Goal: Task Accomplishment & Management: Manage account settings

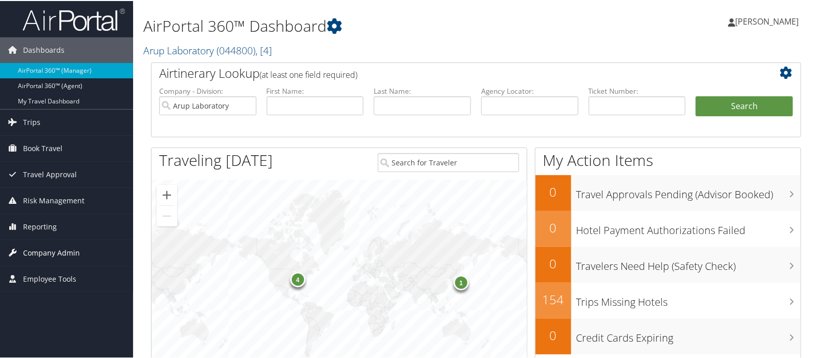
click at [38, 250] on span "Company Admin" at bounding box center [51, 252] width 57 height 26
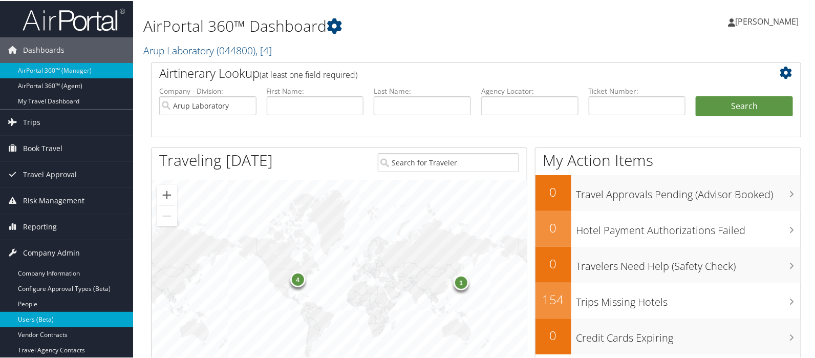
click at [38, 315] on link "Users (Beta)" at bounding box center [66, 318] width 133 height 15
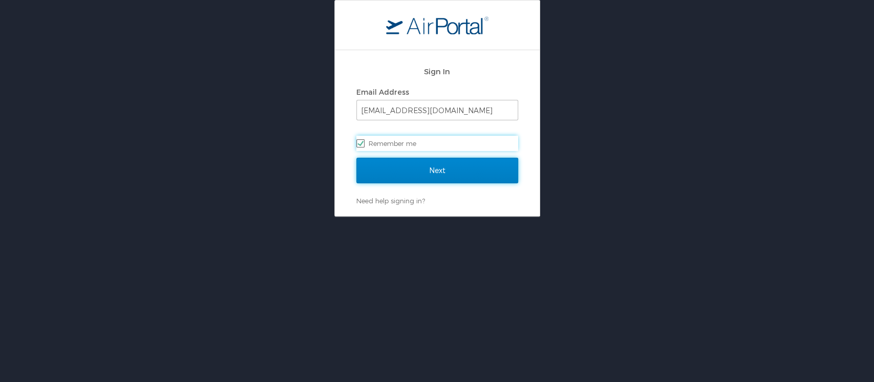
click at [436, 171] on input "Next" at bounding box center [437, 171] width 162 height 26
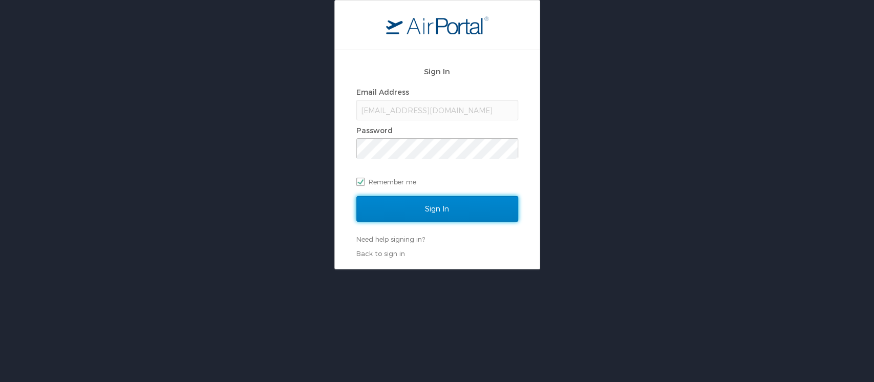
click at [430, 211] on input "Sign In" at bounding box center [437, 209] width 162 height 26
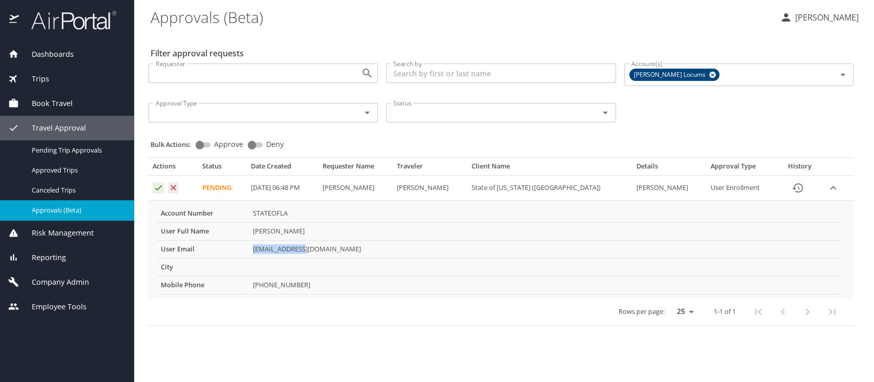
drag, startPoint x: 250, startPoint y: 250, endPoint x: 307, endPoint y: 250, distance: 56.8
click at [307, 250] on td "mmlaws@lsu.edu" at bounding box center [545, 249] width 592 height 18
drag, startPoint x: 299, startPoint y: 249, endPoint x: 300, endPoint y: 272, distance: 23.0
click at [300, 272] on td "More info for approvals" at bounding box center [545, 267] width 592 height 18
drag, startPoint x: 249, startPoint y: 247, endPoint x: 308, endPoint y: 248, distance: 58.9
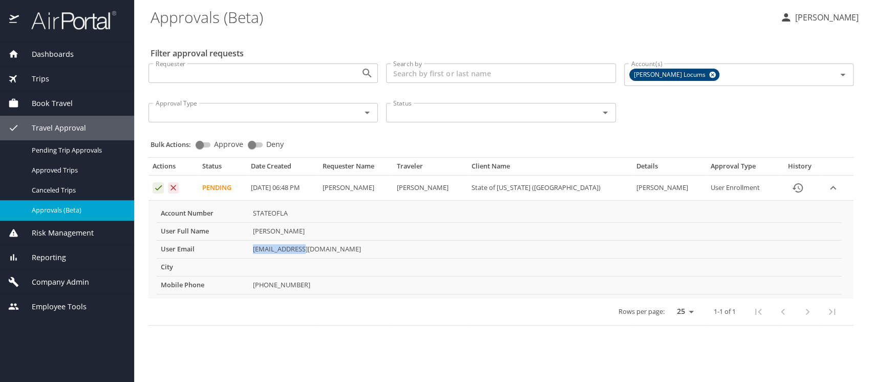
click at [308, 248] on td "mmlaws@lsu.edu" at bounding box center [545, 249] width 592 height 18
copy td "mmlaws@lsu.edu"
click at [170, 188] on icon "Approval table" at bounding box center [173, 188] width 10 height 10
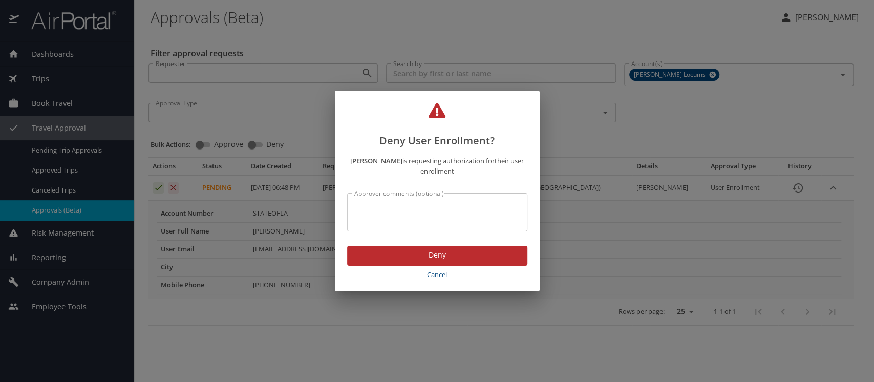
click at [440, 253] on span "Deny" at bounding box center [437, 255] width 164 height 13
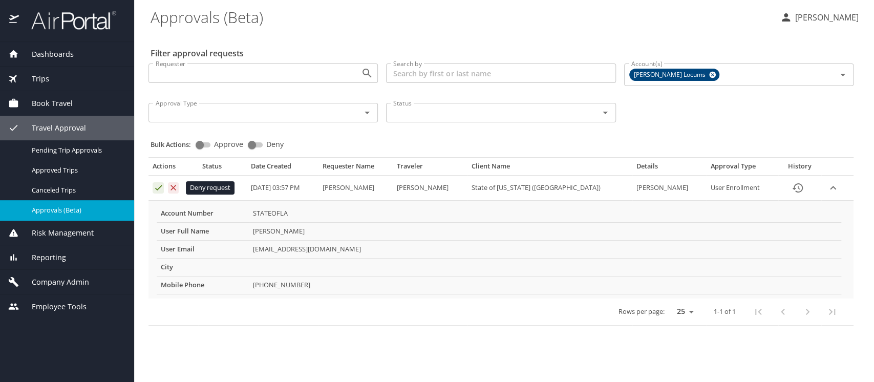
click at [174, 186] on icon "Approval table" at bounding box center [173, 188] width 10 height 10
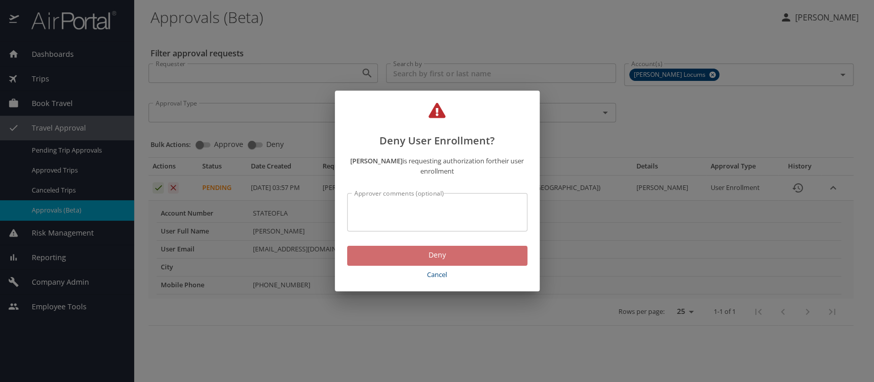
click at [478, 260] on span "Deny" at bounding box center [437, 255] width 164 height 13
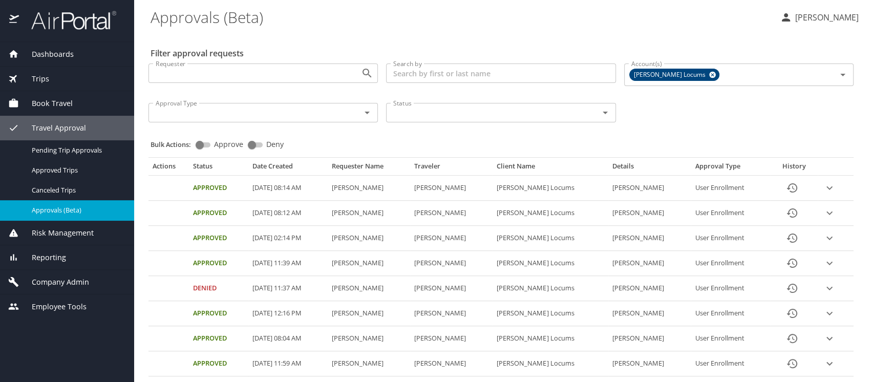
click at [823, 285] on icon "expand row" at bounding box center [829, 288] width 12 height 12
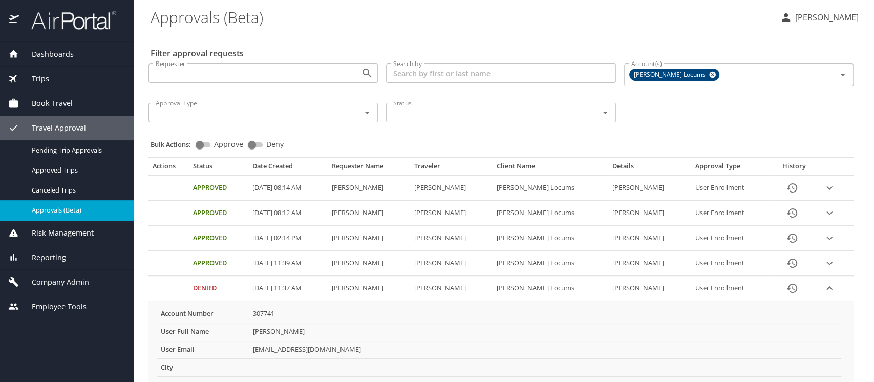
click at [823, 261] on icon "expand row" at bounding box center [829, 263] width 12 height 12
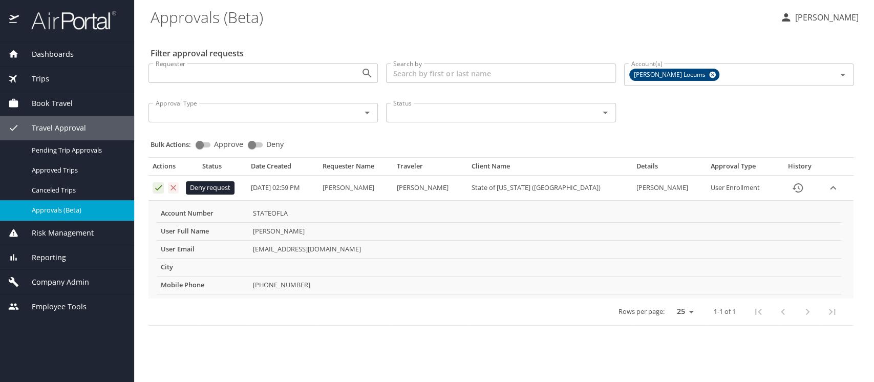
click at [174, 185] on icon "Approval table" at bounding box center [173, 188] width 10 height 10
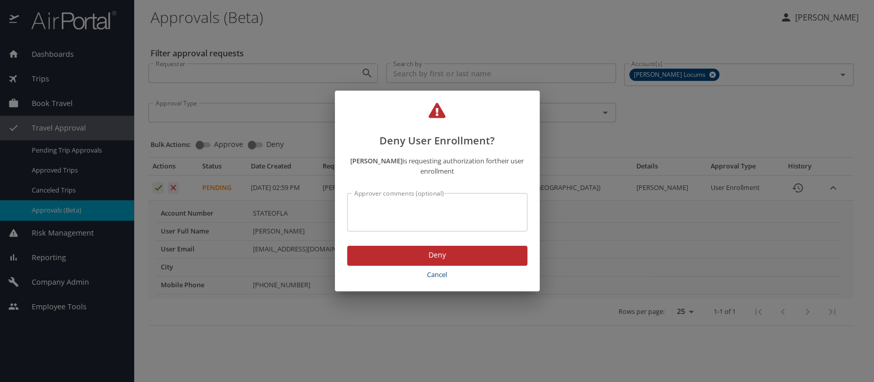
click at [444, 258] on span "Deny" at bounding box center [437, 255] width 164 height 13
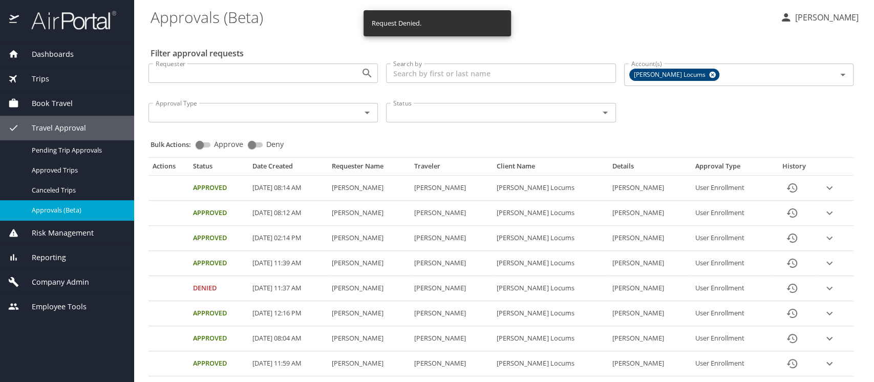
click at [75, 284] on span "Company Admin" at bounding box center [54, 282] width 70 height 11
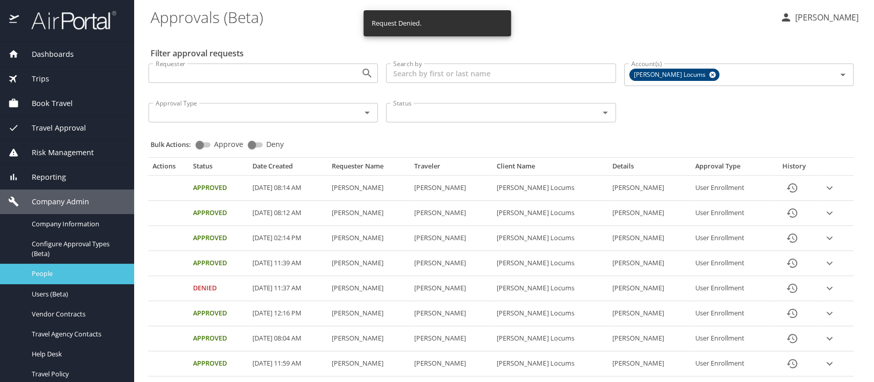
click at [48, 272] on span "People" at bounding box center [77, 274] width 90 height 10
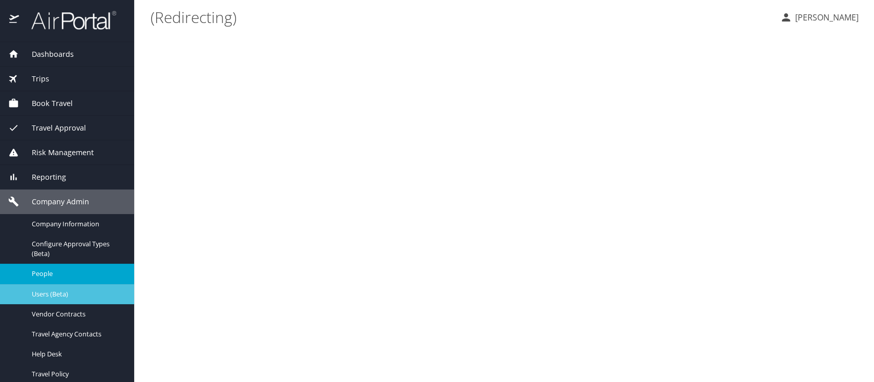
click at [50, 289] on span "Users (Beta)" at bounding box center [77, 294] width 90 height 10
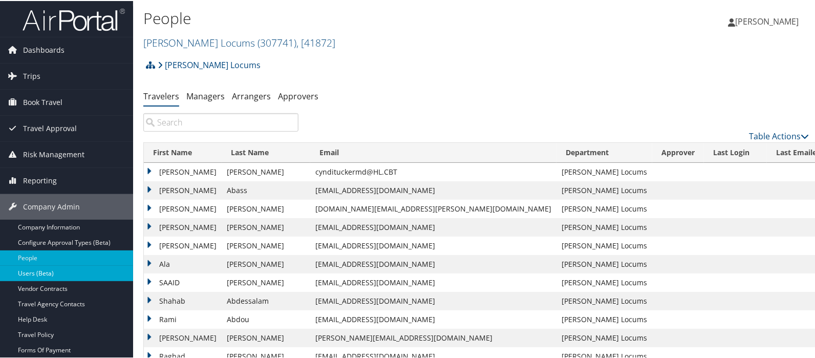
click at [33, 269] on link "Users (Beta)" at bounding box center [66, 272] width 133 height 15
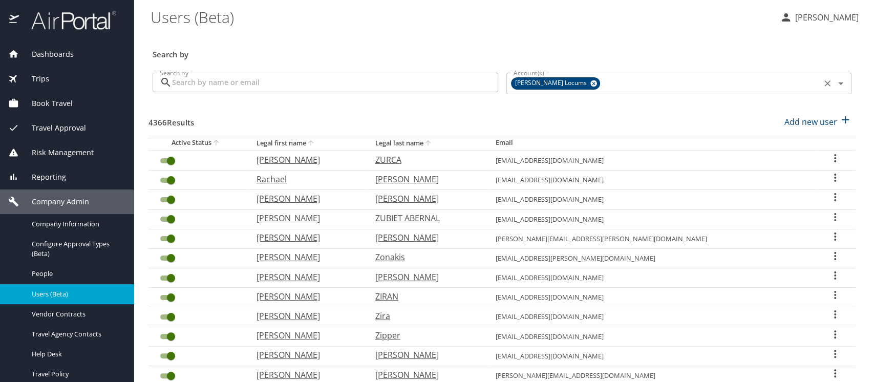
click at [590, 83] on icon at bounding box center [593, 83] width 7 height 7
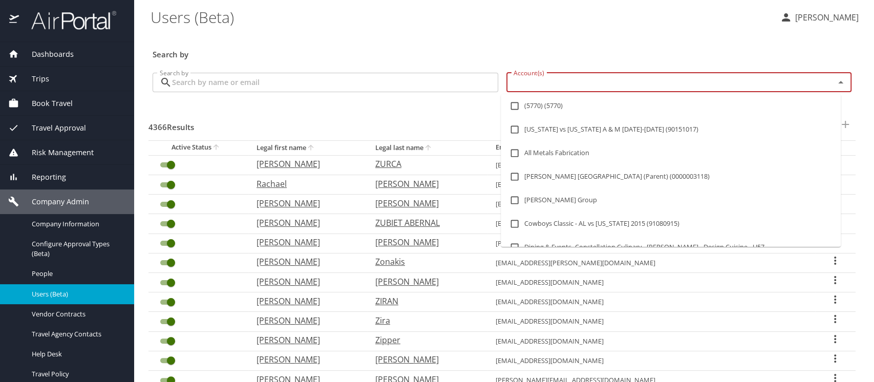
click at [522, 84] on input "Account(s)" at bounding box center [663, 82] width 309 height 13
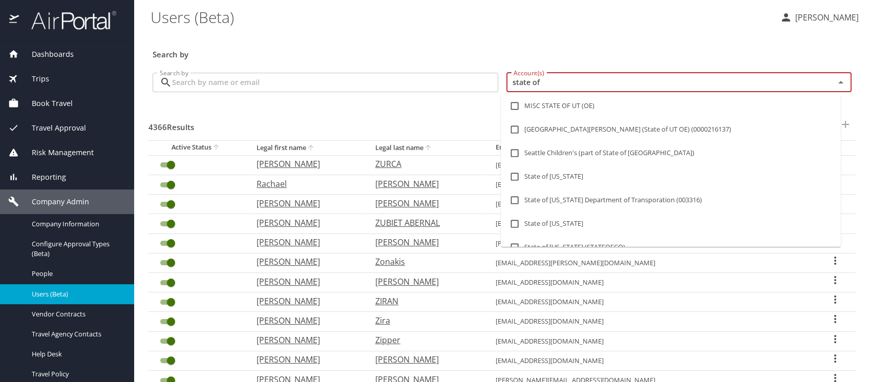
type input "state of l"
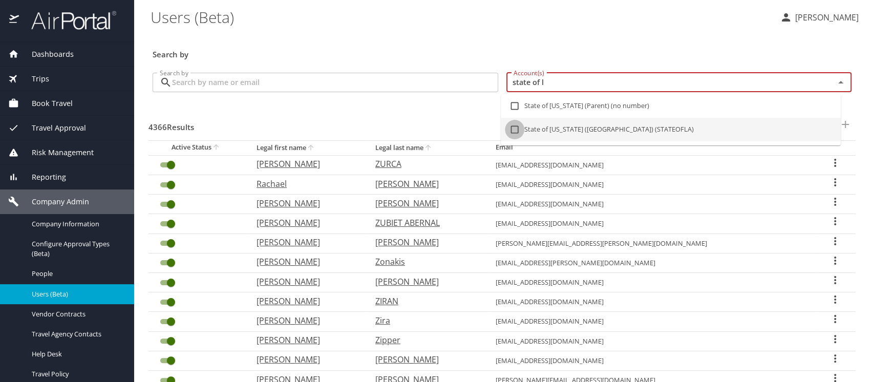
click at [516, 130] on input "checkbox" at bounding box center [514, 129] width 19 height 19
checkbox input "true"
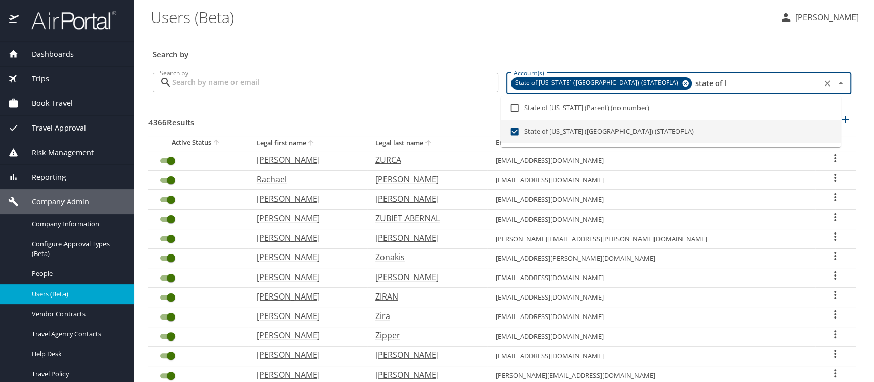
type input "state of l"
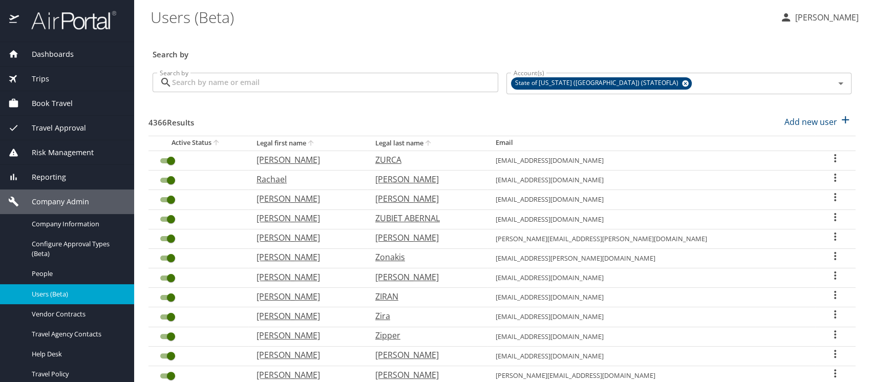
click at [169, 80] on icon at bounding box center [166, 82] width 12 height 12
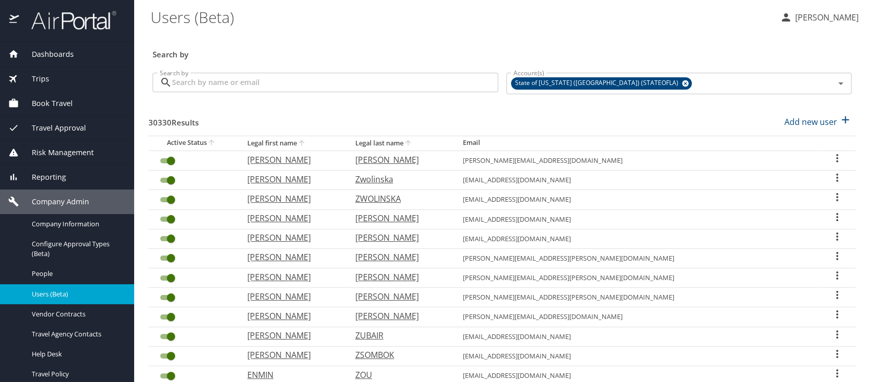
click at [186, 84] on input "Search by" at bounding box center [335, 82] width 326 height 19
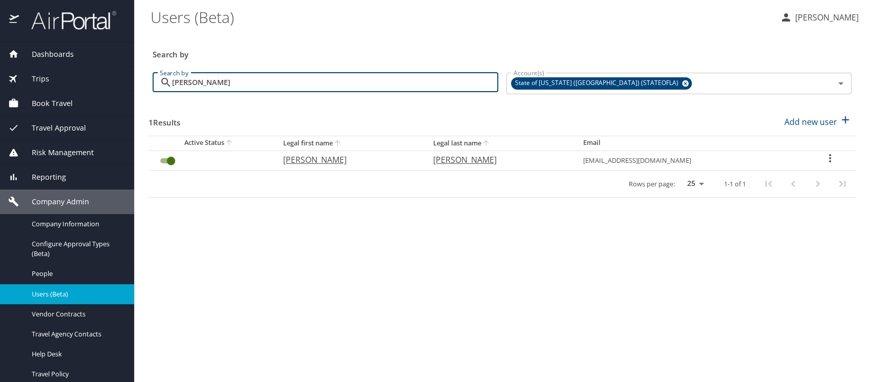
type input "[PERSON_NAME]"
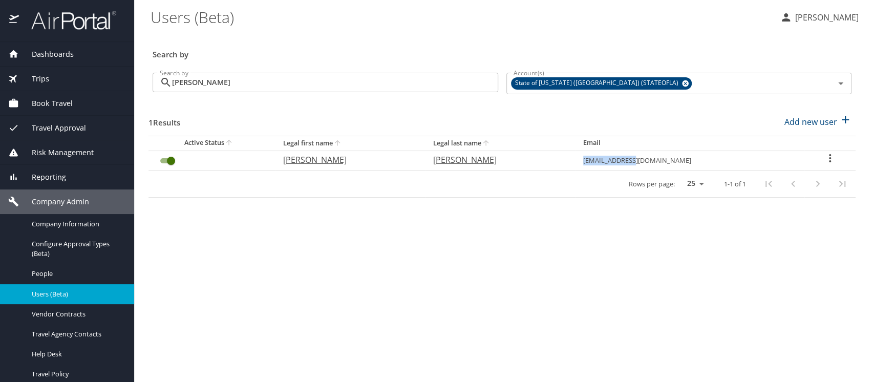
drag, startPoint x: 700, startPoint y: 161, endPoint x: 652, endPoint y: 161, distance: 48.1
click at [652, 161] on td "kscott@ulm.edu" at bounding box center [689, 160] width 229 height 19
copy td "kscott@ulm.edu"
click at [825, 160] on icon "User Search Table" at bounding box center [830, 158] width 12 height 12
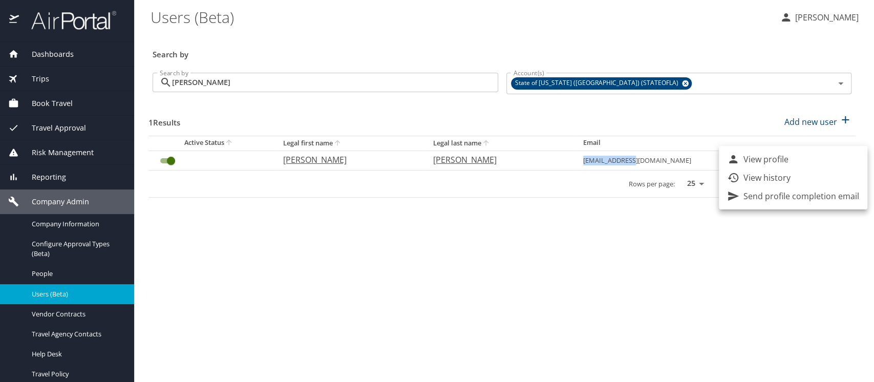
click at [784, 160] on p "View profile" at bounding box center [765, 159] width 45 height 12
select select "US"
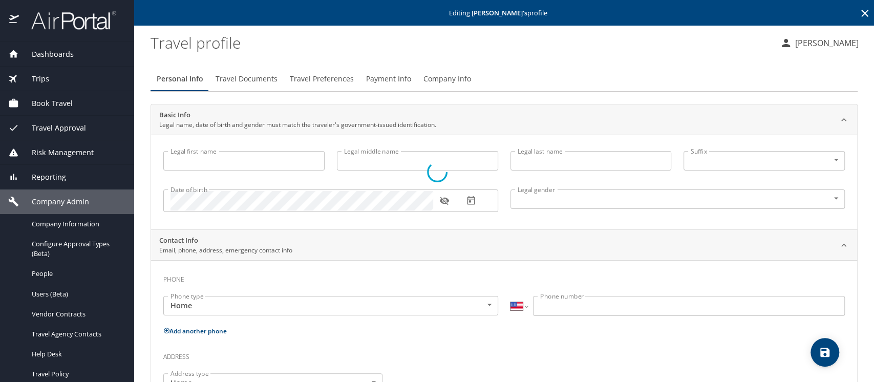
type input "Kathy"
type input "Scott"
type input "Female"
select select "US"
select select "NL"
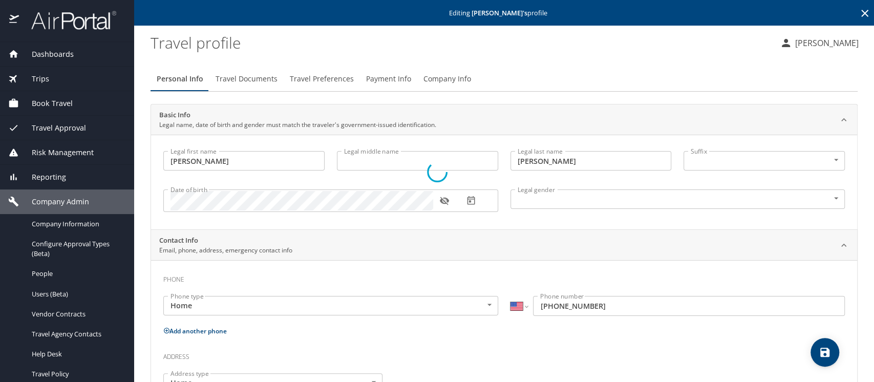
select select "NL"
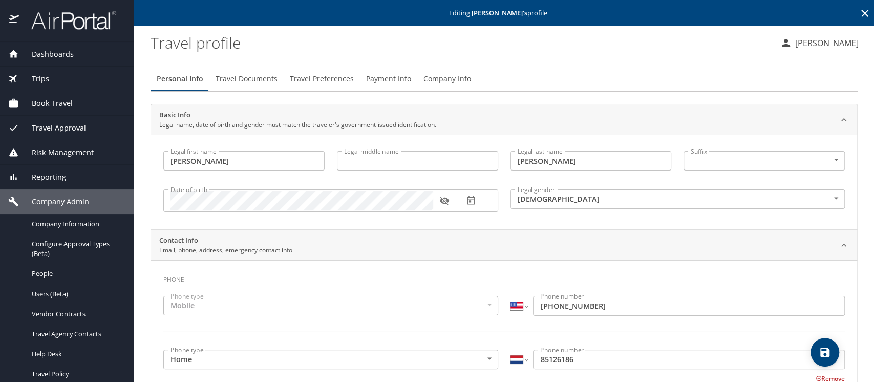
click at [445, 76] on span "Company Info" at bounding box center [447, 79] width 48 height 13
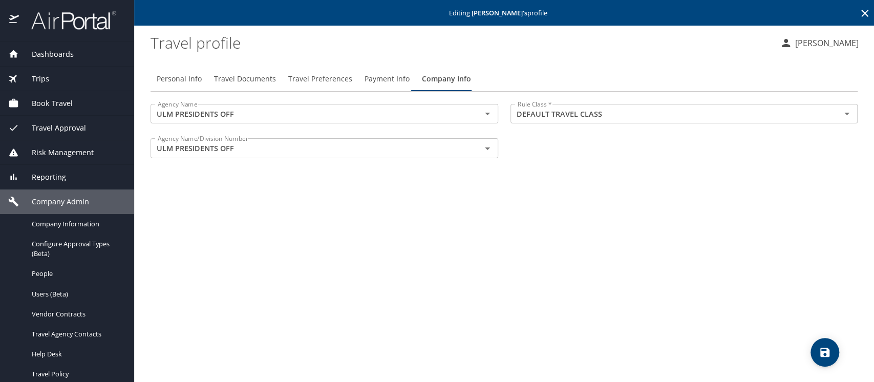
click at [592, 301] on div "Personal Info Travel Documents Travel Preferences Payment Info Company Info Age…" at bounding box center [504, 220] width 707 height 324
click at [41, 222] on span "Company Information" at bounding box center [77, 224] width 90 height 10
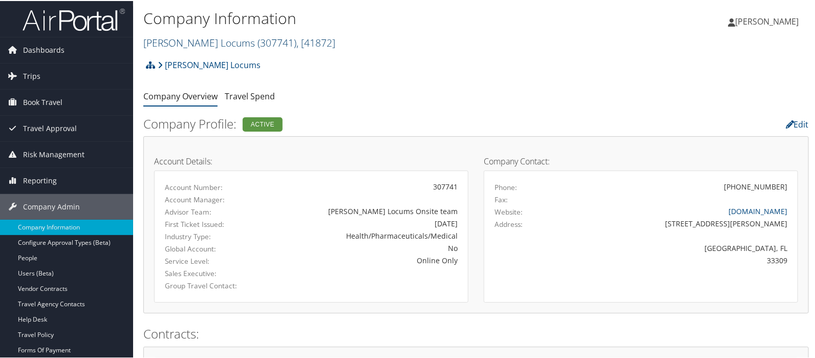
click at [194, 41] on link "[PERSON_NAME] Locums ( 307741 ) , [ 41872 ]" at bounding box center [239, 42] width 192 height 14
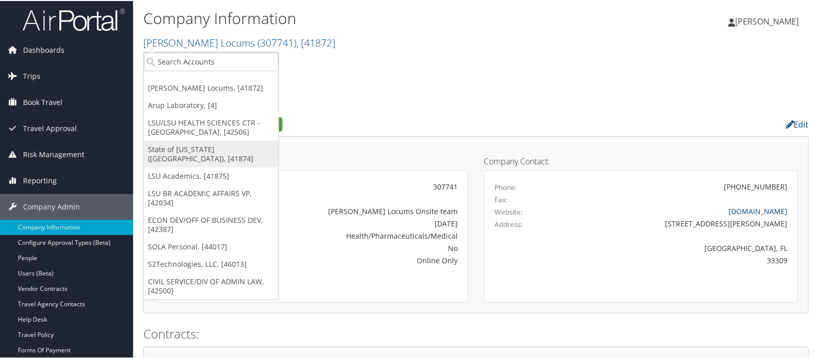
click at [180, 148] on link "State of [US_STATE] ([GEOGRAPHIC_DATA]), [41874]" at bounding box center [211, 153] width 135 height 27
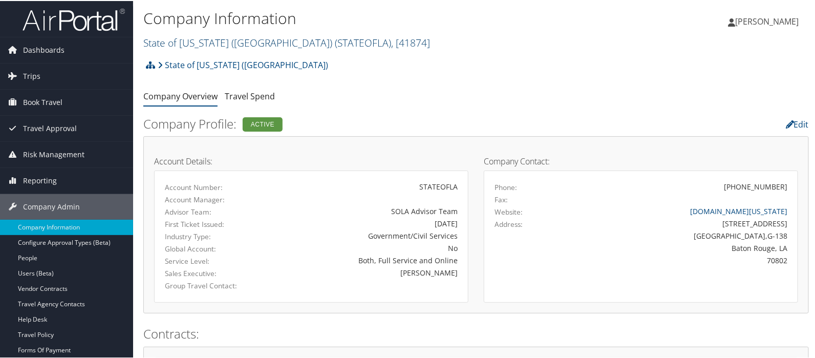
click at [182, 44] on link "State of [US_STATE] (SOLA) ( STATEOFLA ) , [ 41874 ]" at bounding box center [286, 42] width 287 height 14
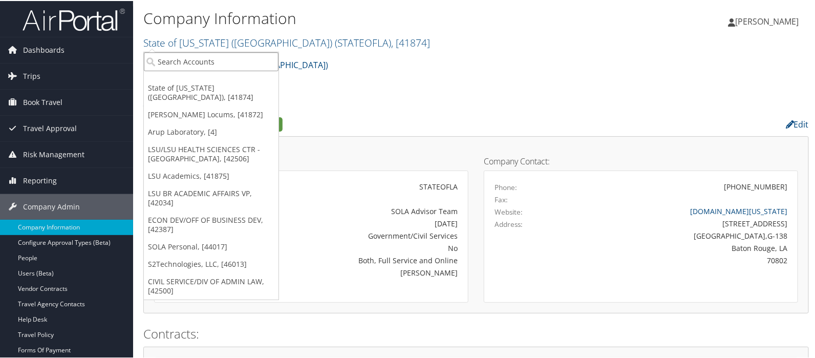
paste input "LA1553"
type input "LA1553"
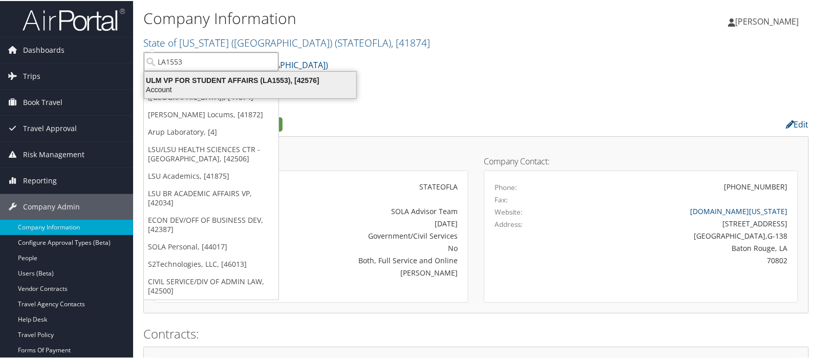
click at [243, 81] on div "ULM VP FOR STUDENT AFFAIRS (LA1553), [42576]" at bounding box center [250, 79] width 224 height 9
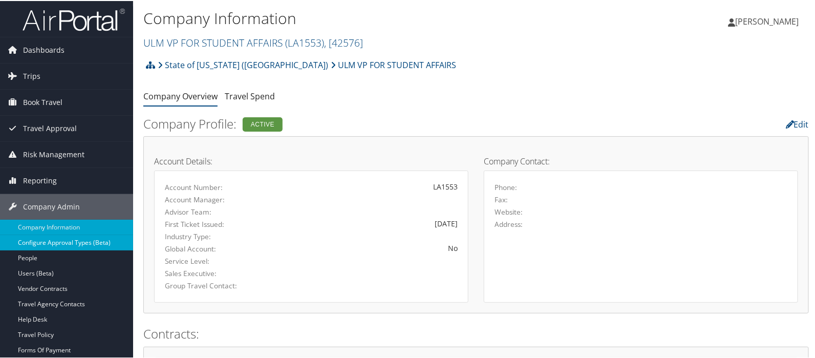
click at [62, 240] on link "Configure Approval Types (Beta)" at bounding box center [66, 241] width 133 height 15
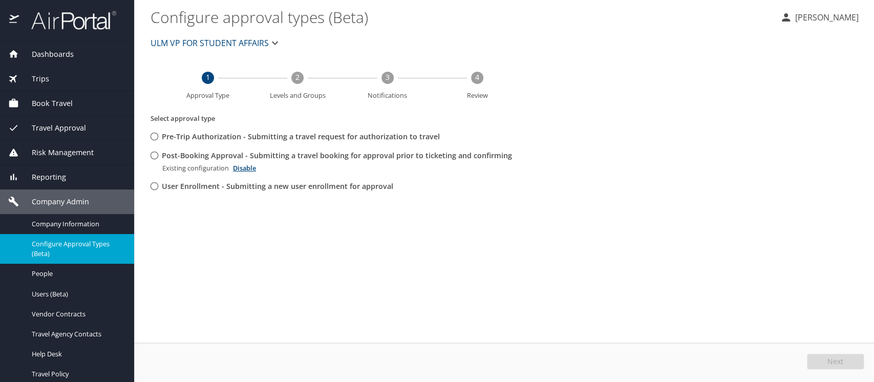
click at [153, 155] on input "Post-Booking Approval - Submitting a travel booking for approval prior to ticke…" at bounding box center [154, 155] width 19 height 19
radio input "true"
click at [835, 358] on span "Edit" at bounding box center [836, 361] width 13 height 7
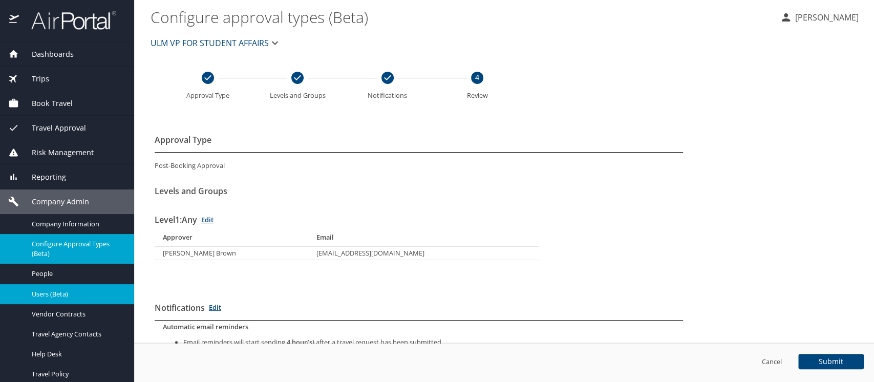
click at [53, 291] on span "Users (Beta)" at bounding box center [77, 294] width 90 height 10
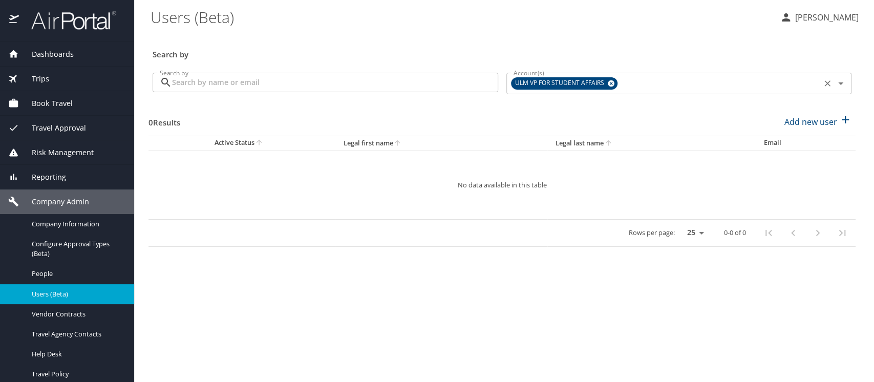
click at [610, 84] on icon at bounding box center [611, 83] width 8 height 11
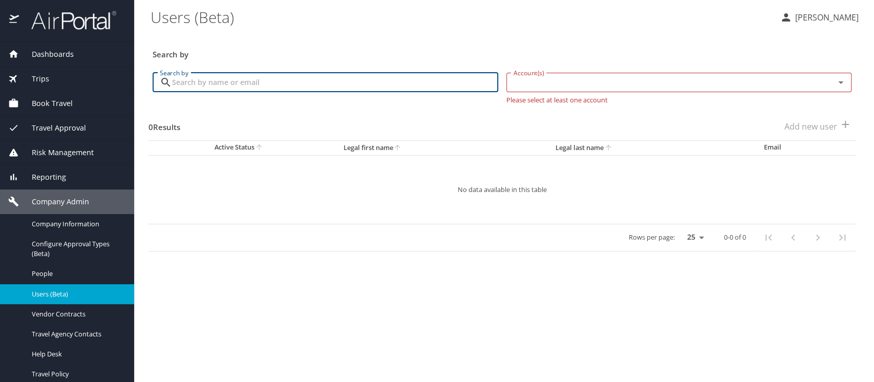
paste input "[EMAIL_ADDRESS][DOMAIN_NAME]"
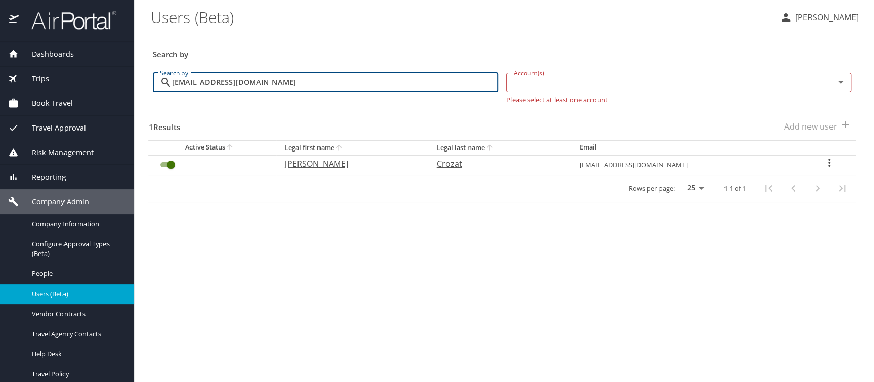
type input "[EMAIL_ADDRESS][DOMAIN_NAME]"
click at [827, 160] on icon "User Search Table" at bounding box center [829, 163] width 12 height 12
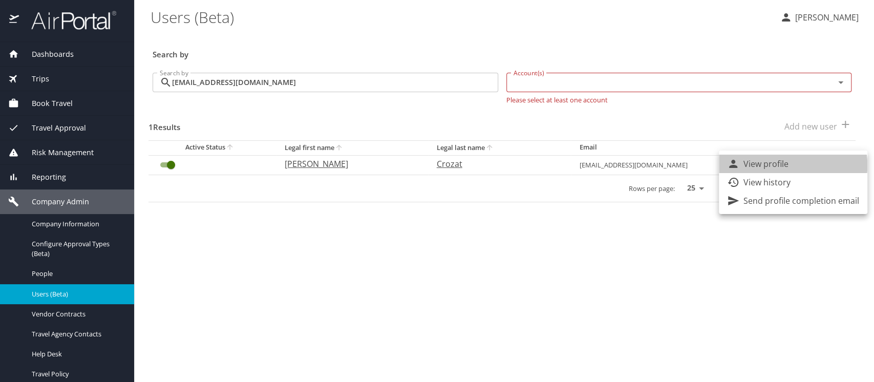
click at [791, 165] on li "View profile" at bounding box center [793, 164] width 148 height 18
select select "US"
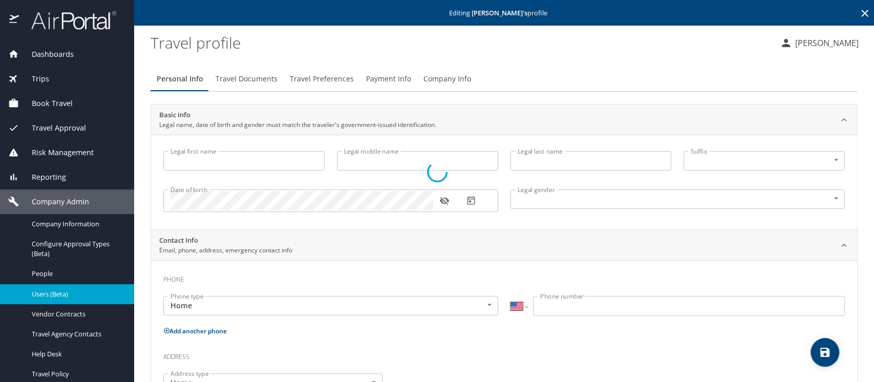
type input "Nicole"
type input "Crozat"
type input "Female"
type input "Cos"
type input "Centanni"
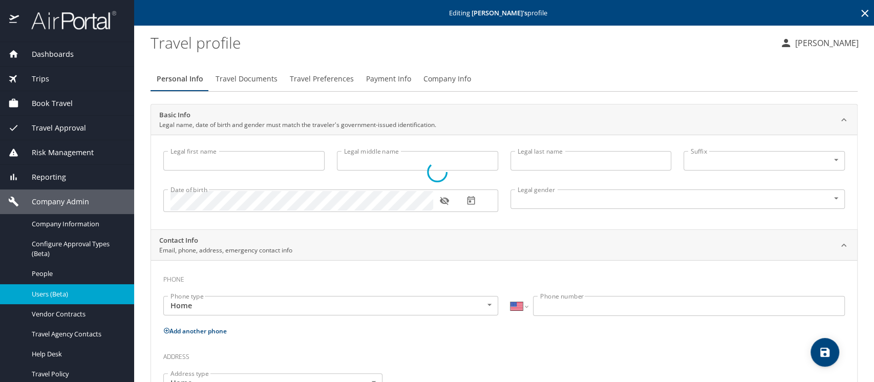
type input "(504) 256-8749"
select select "US"
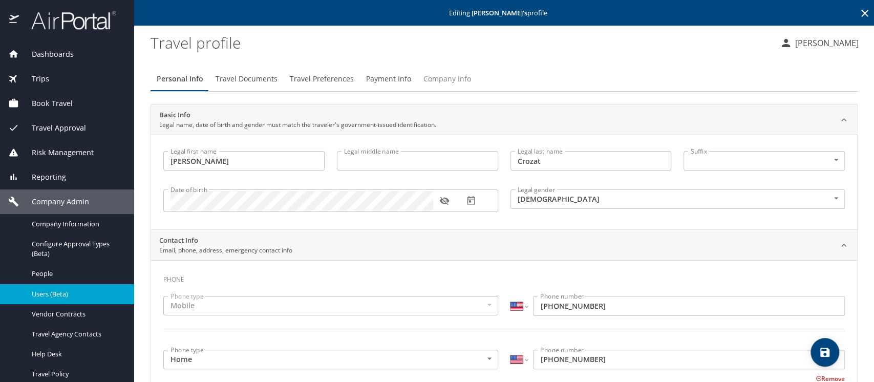
click at [451, 80] on span "Company Info" at bounding box center [447, 79] width 48 height 13
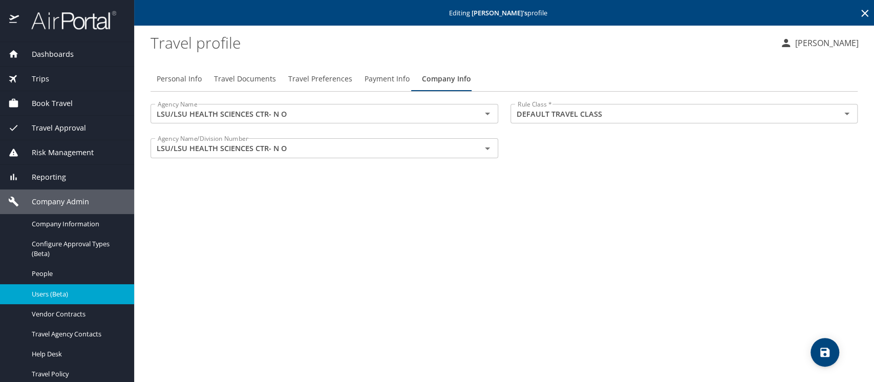
click at [373, 236] on div "Personal Info Travel Documents Travel Preferences Payment Info Company Info Age…" at bounding box center [504, 220] width 707 height 324
click at [53, 225] on span "Company Information" at bounding box center [77, 224] width 90 height 10
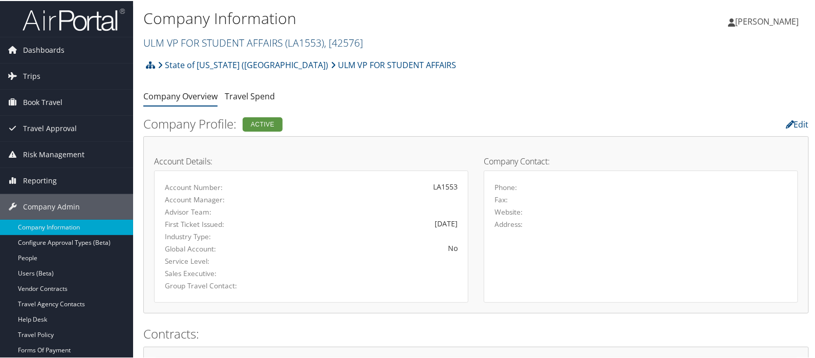
click at [220, 42] on link "ULM VP FOR STUDENT AFFAIRS ( LA1553 ) , [ 42576 ]" at bounding box center [253, 42] width 220 height 14
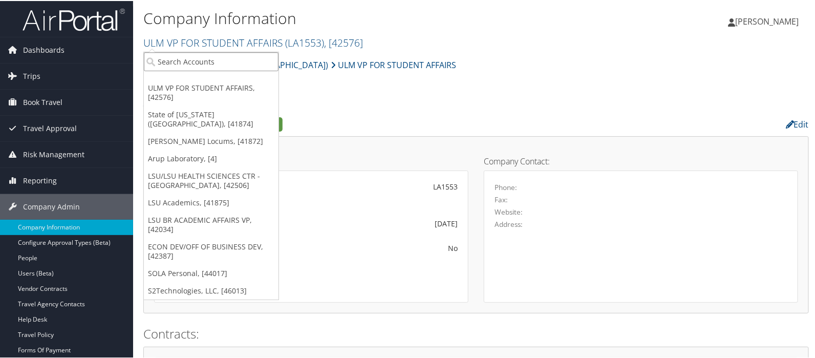
click at [207, 59] on input "search" at bounding box center [211, 60] width 135 height 19
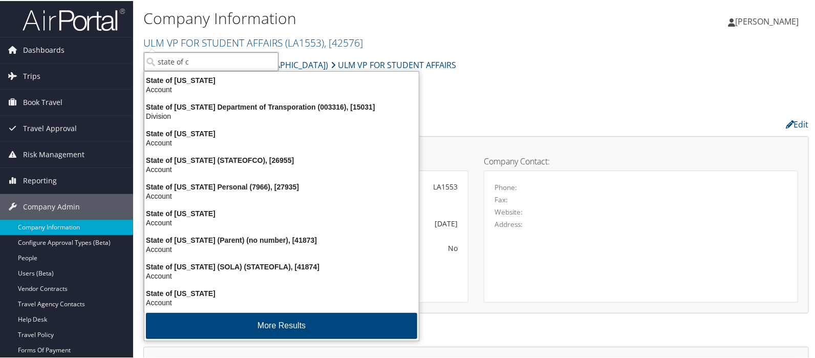
type input "state of co"
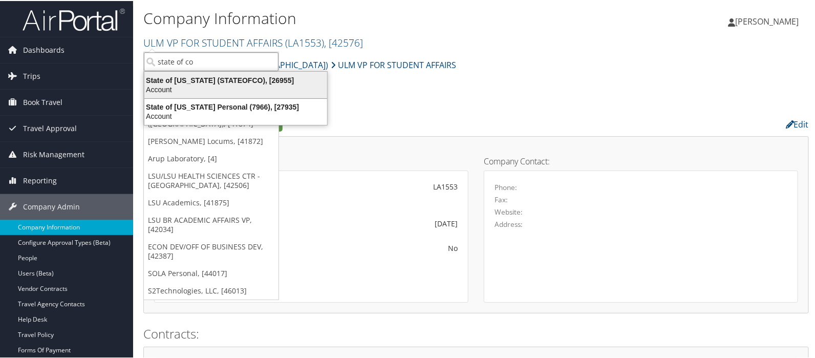
click at [197, 84] on div "Account" at bounding box center [235, 88] width 195 height 9
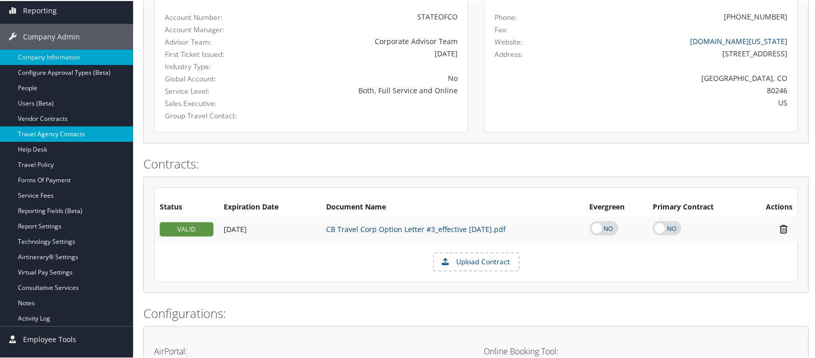
scroll to position [171, 0]
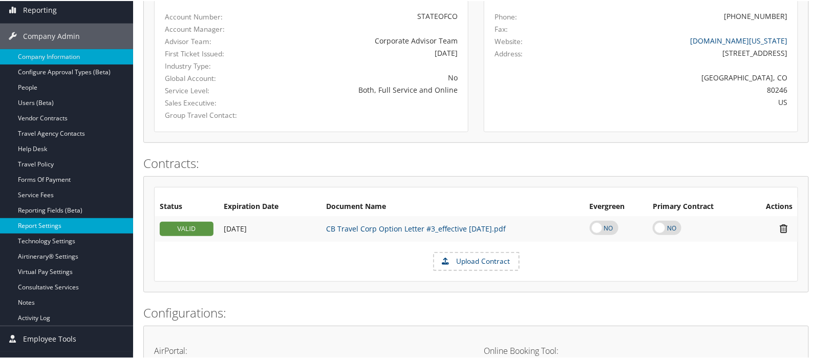
click at [42, 221] on link "Report Settings" at bounding box center [66, 224] width 133 height 15
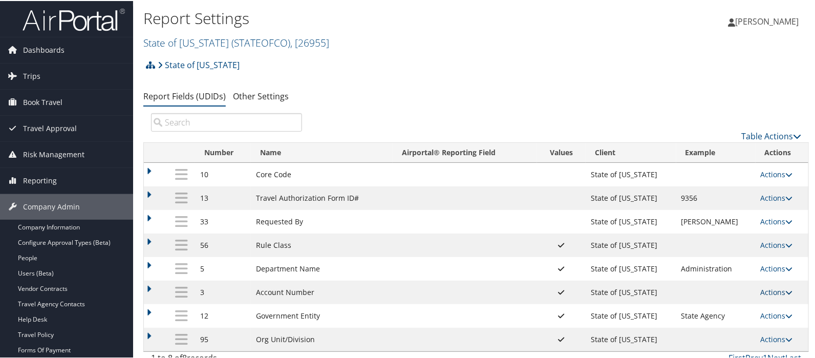
click at [768, 291] on link "Actions" at bounding box center [777, 291] width 32 height 10
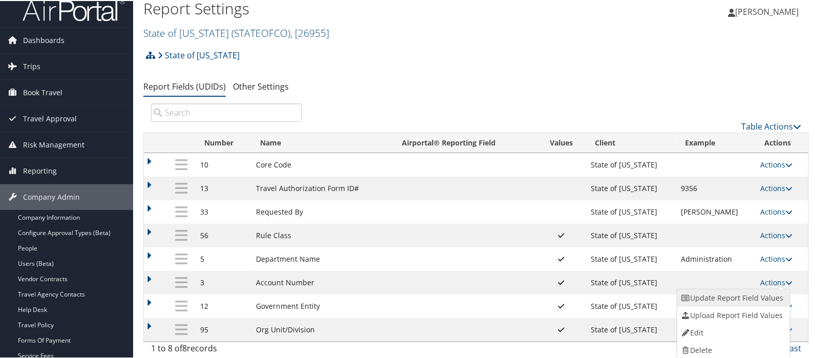
click at [719, 299] on link "Update Report Field Values" at bounding box center [732, 296] width 111 height 17
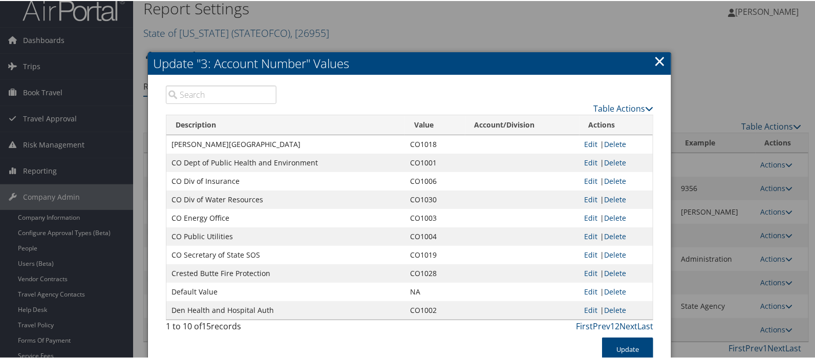
click at [656, 61] on link "×" at bounding box center [660, 60] width 12 height 20
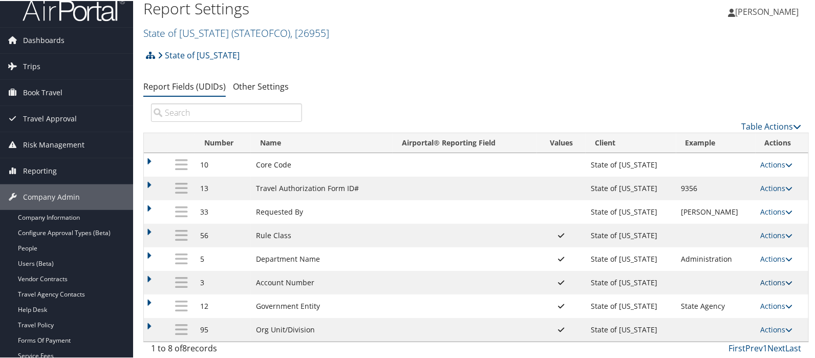
click at [762, 278] on link "Actions" at bounding box center [777, 282] width 32 height 10
click at [707, 330] on link "Edit" at bounding box center [732, 331] width 111 height 17
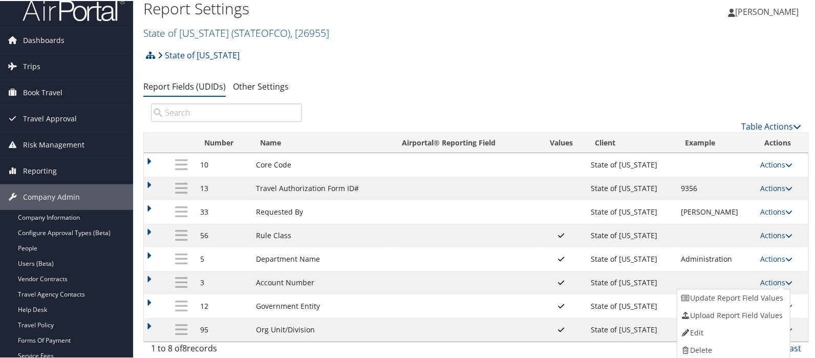
select select "both"
select select "profiled"
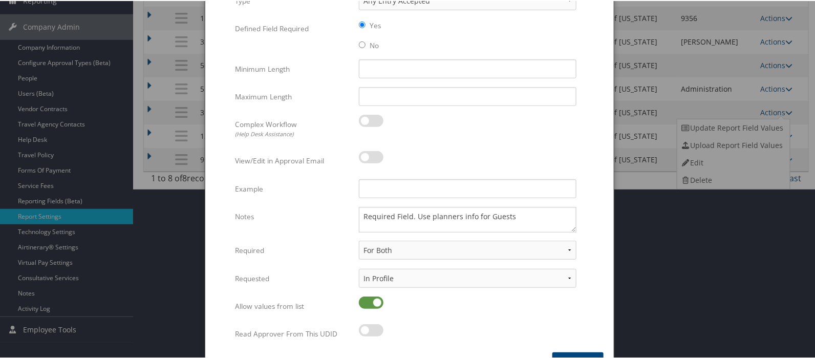
scroll to position [180, 0]
click at [389, 191] on input "Example" at bounding box center [468, 187] width 218 height 19
type input "CO1001"
click at [579, 351] on button "Update" at bounding box center [577, 363] width 51 height 24
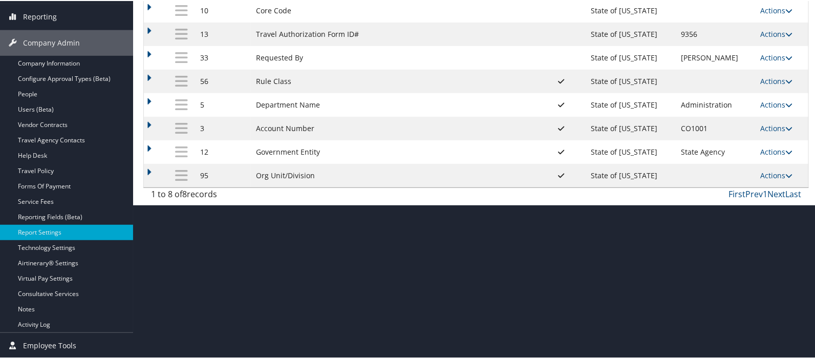
scroll to position [163, 0]
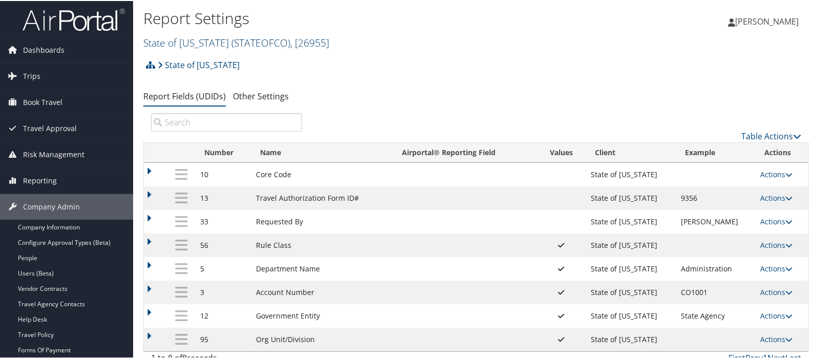
click at [152, 43] on link "State of [US_STATE] ( STATEOFCO ) , [ 26955 ]" at bounding box center [236, 42] width 186 height 14
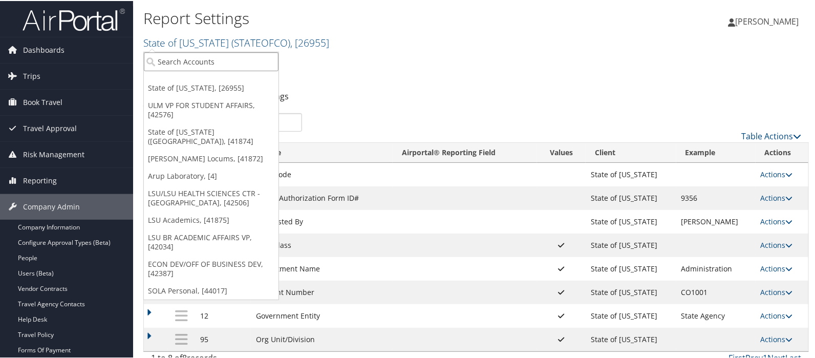
click at [167, 58] on input "search" at bounding box center [211, 60] width 135 height 19
click at [172, 61] on input "search" at bounding box center [211, 60] width 135 height 19
type input "state of l"
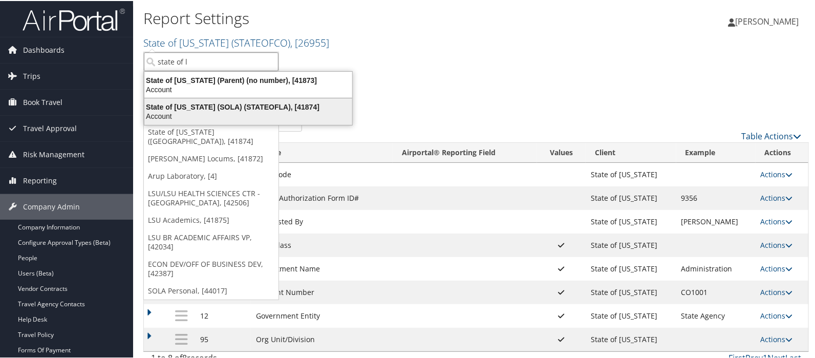
click at [197, 103] on div "State of Louisiana (SOLA) (STATEOFLA), [41874]" at bounding box center [248, 105] width 220 height 9
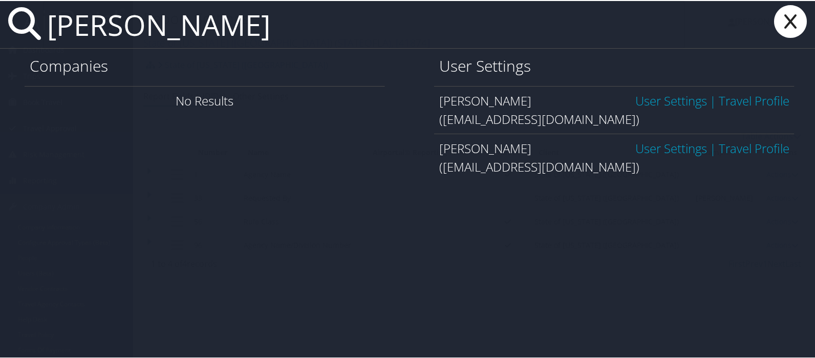
type input "brian copeland"
click at [640, 101] on link "User Settings" at bounding box center [671, 99] width 72 height 17
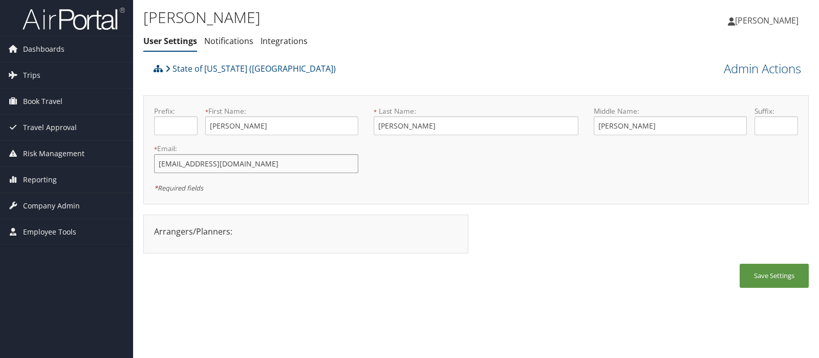
drag, startPoint x: 226, startPoint y: 164, endPoint x: 146, endPoint y: 160, distance: 80.0
click at [146, 160] on div "* Email: [EMAIL_ADDRESS][DOMAIN_NAME] This field is required" at bounding box center [256, 161] width 220 height 37
click at [430, 50] on ul "User Settings Notifications Integrations" at bounding box center [365, 41] width 444 height 18
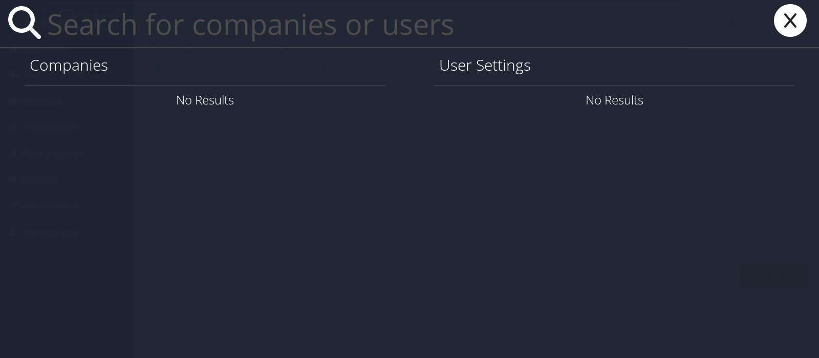
paste input "[EMAIL_ADDRESS][DOMAIN_NAME]"
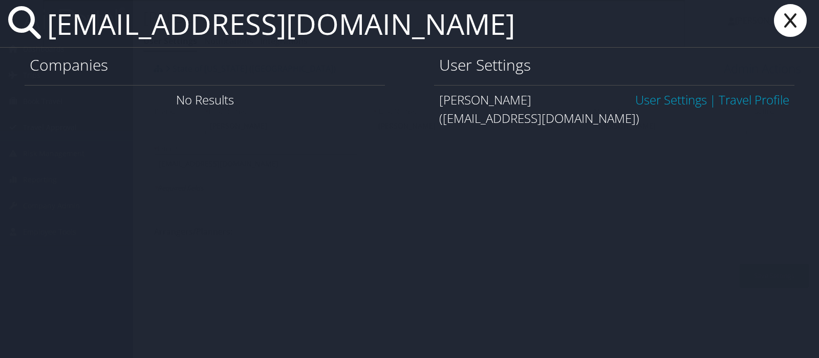
type input "[EMAIL_ADDRESS][DOMAIN_NAME]"
click at [789, 25] on icon at bounding box center [790, 20] width 41 height 33
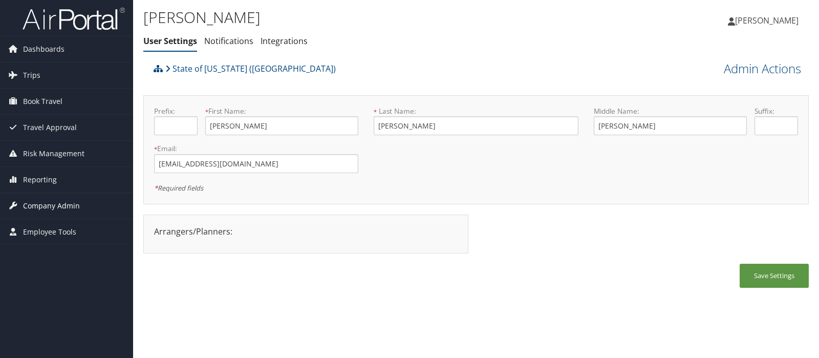
click at [60, 202] on span "Company Admin" at bounding box center [51, 206] width 57 height 26
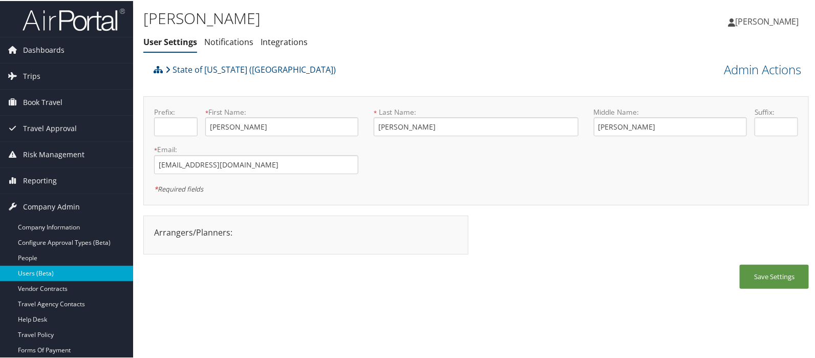
click at [50, 270] on link "Users (Beta)" at bounding box center [66, 272] width 133 height 15
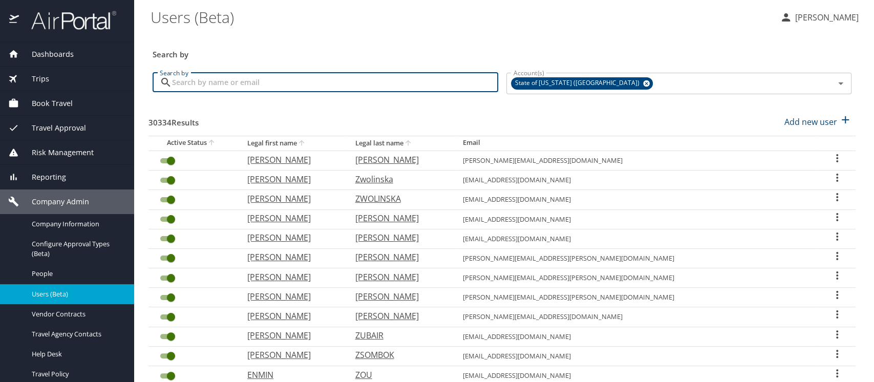
paste input "[EMAIL_ADDRESS][DOMAIN_NAME]"
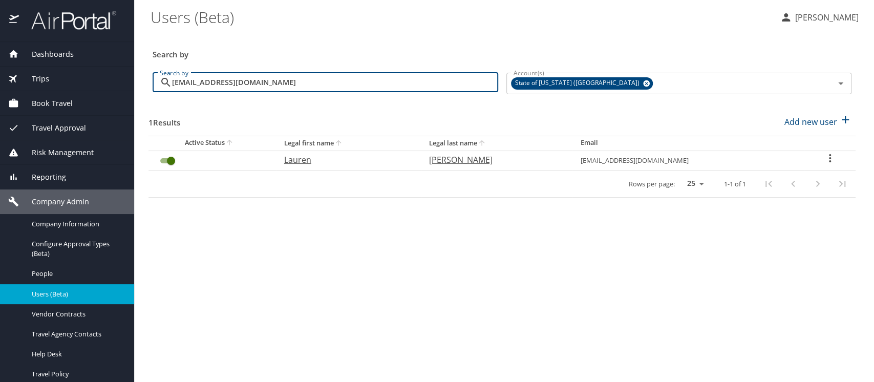
type input "[EMAIL_ADDRESS][DOMAIN_NAME]"
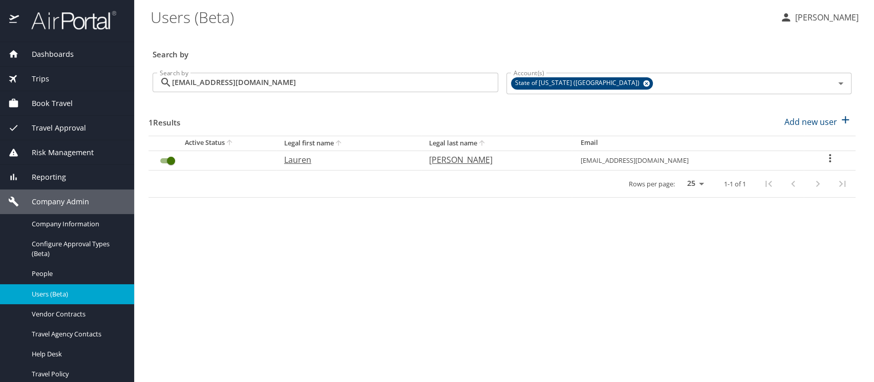
click at [830, 157] on icon "User Search Table" at bounding box center [830, 158] width 12 height 12
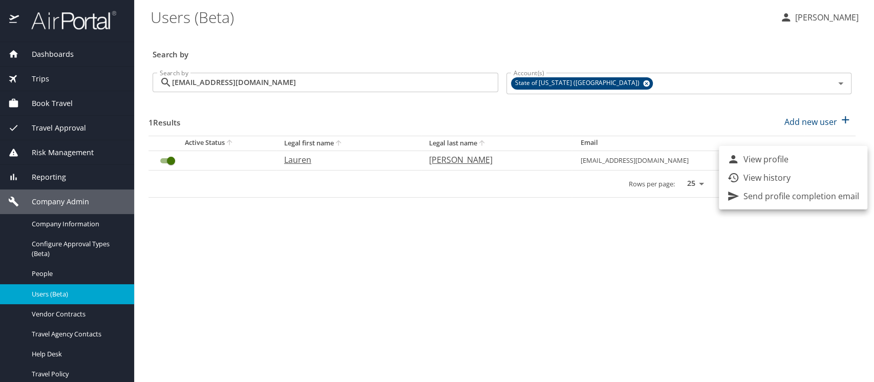
click at [763, 162] on p "View profile" at bounding box center [765, 159] width 45 height 12
select select "US"
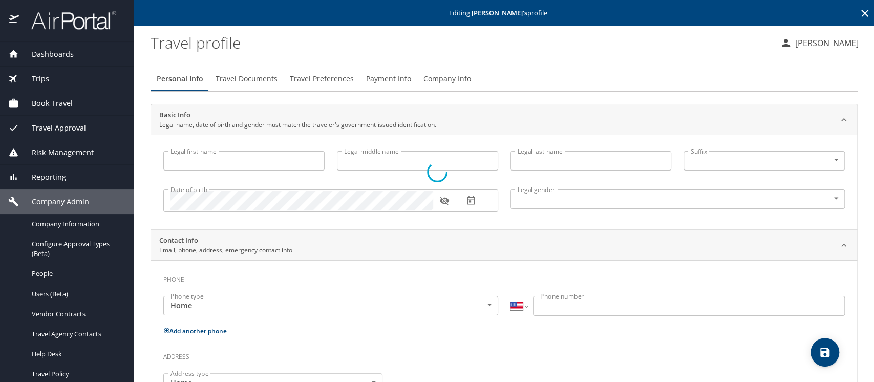
type input "Lauren"
type input "[PERSON_NAME]"
type input "[DEMOGRAPHIC_DATA]"
select select "US"
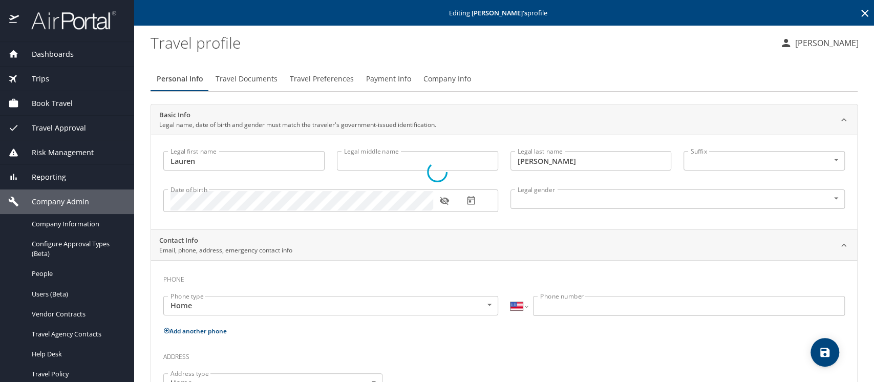
select select "US"
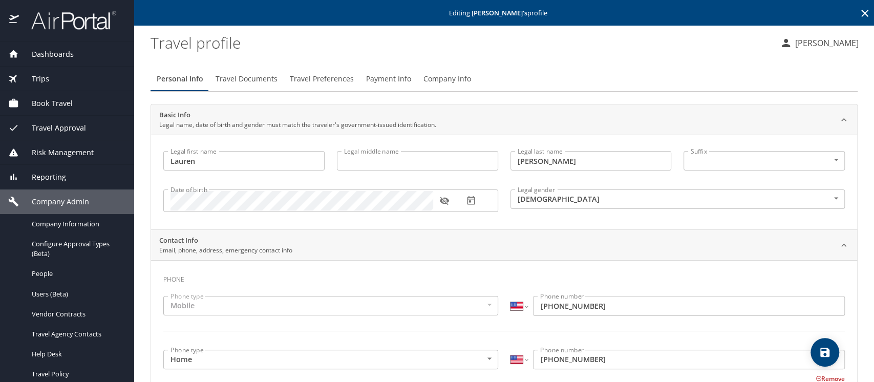
click at [376, 82] on span "Payment Info" at bounding box center [388, 79] width 45 height 13
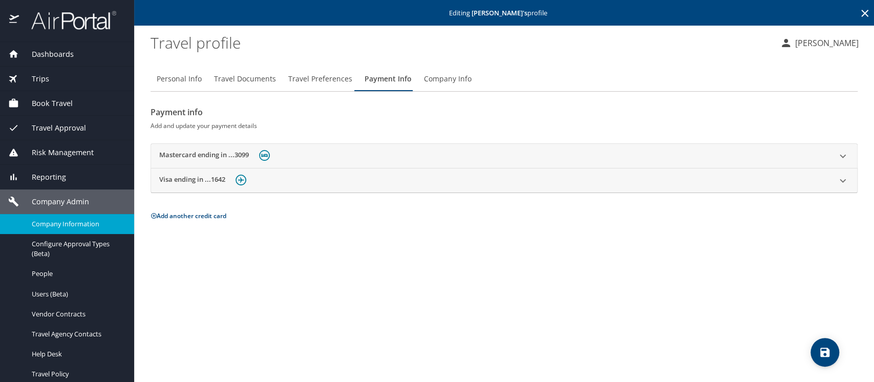
click at [72, 220] on span "Company Information" at bounding box center [77, 224] width 90 height 10
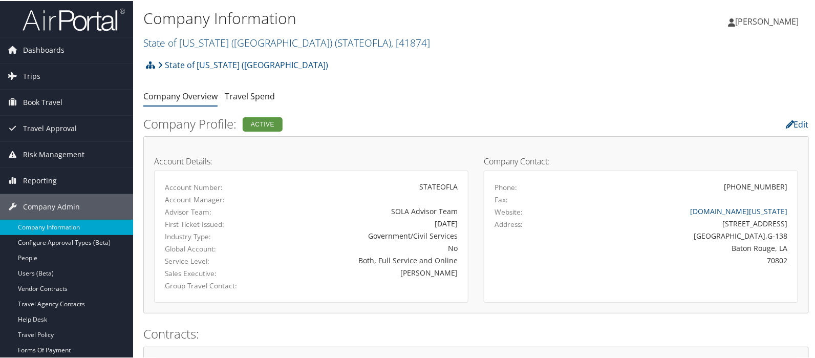
click at [168, 44] on link "State of [US_STATE] (SOLA) ( STATEOFLA ) , [ 41874 ]" at bounding box center [286, 42] width 287 height 14
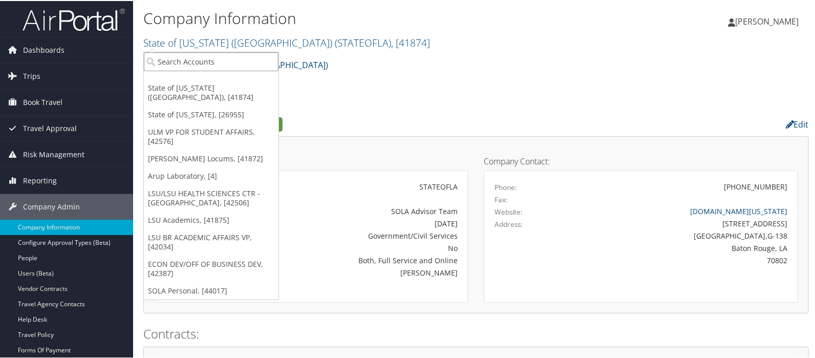
click at [166, 60] on input "search" at bounding box center [211, 60] width 135 height 19
type input "hayes"
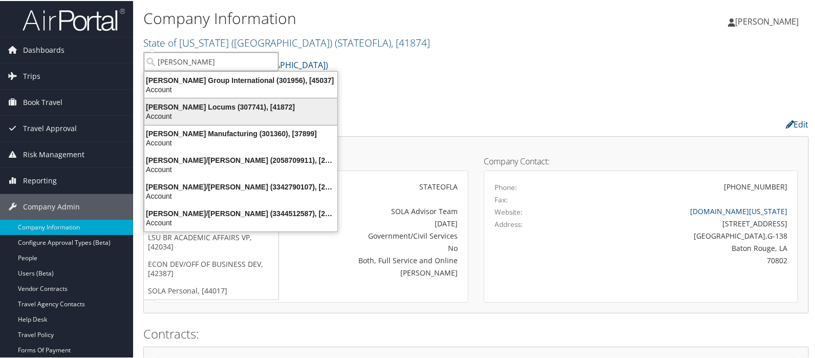
click at [166, 100] on div "Hayes Locums (307741), [41872] Account" at bounding box center [241, 111] width 190 height 24
